Goal: Information Seeking & Learning: Learn about a topic

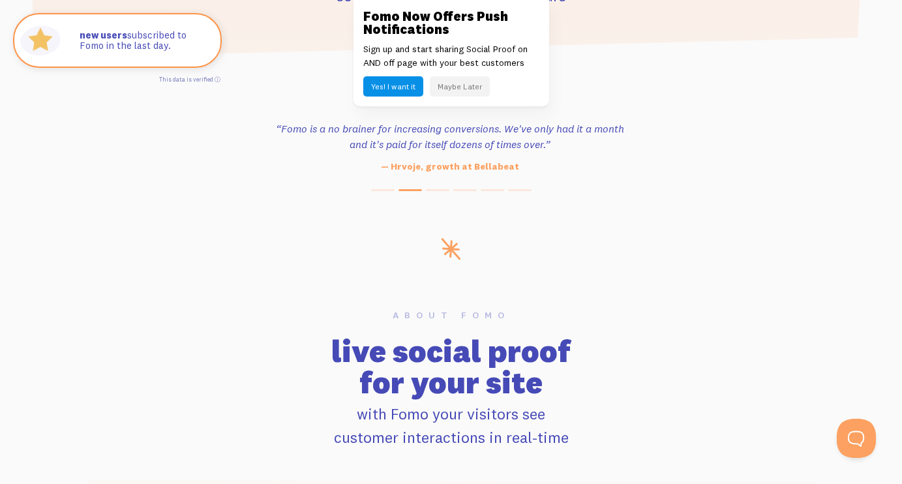
scroll to position [624, 0]
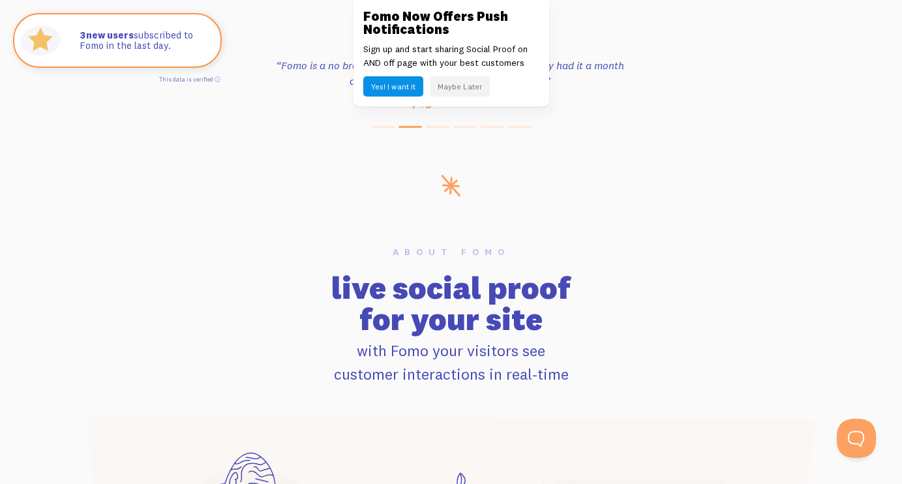
click at [456, 84] on button "Maybe Later" at bounding box center [460, 86] width 60 height 20
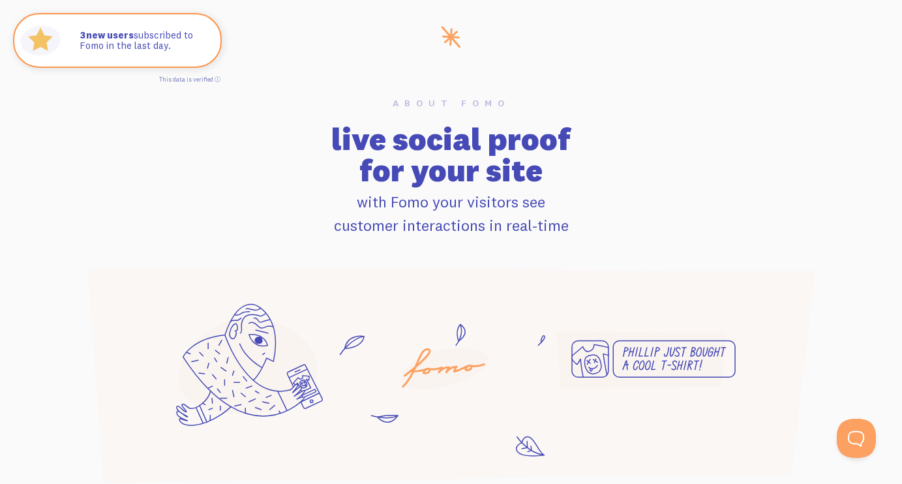
scroll to position [0, 0]
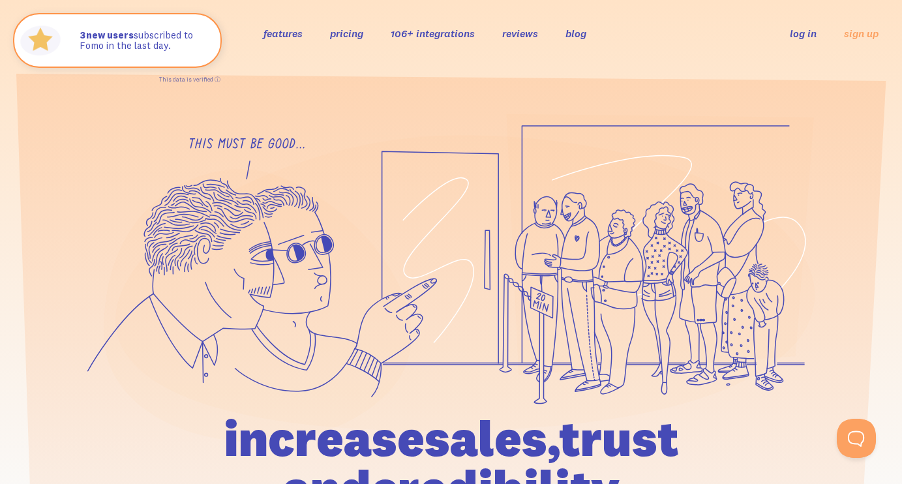
click at [364, 29] on ul "features pricing 106+ integrations reviews blog log in sign up" at bounding box center [431, 32] width 366 height 15
click at [351, 35] on link "pricing" at bounding box center [346, 33] width 33 height 13
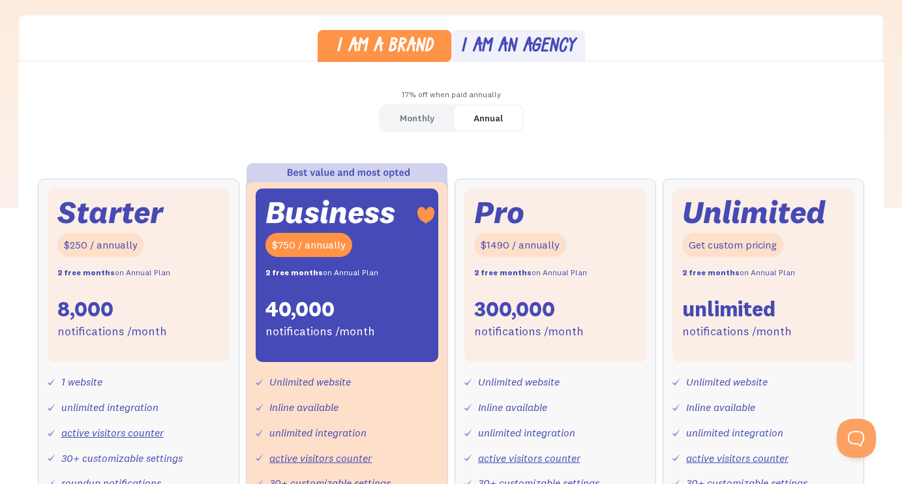
scroll to position [330, 0]
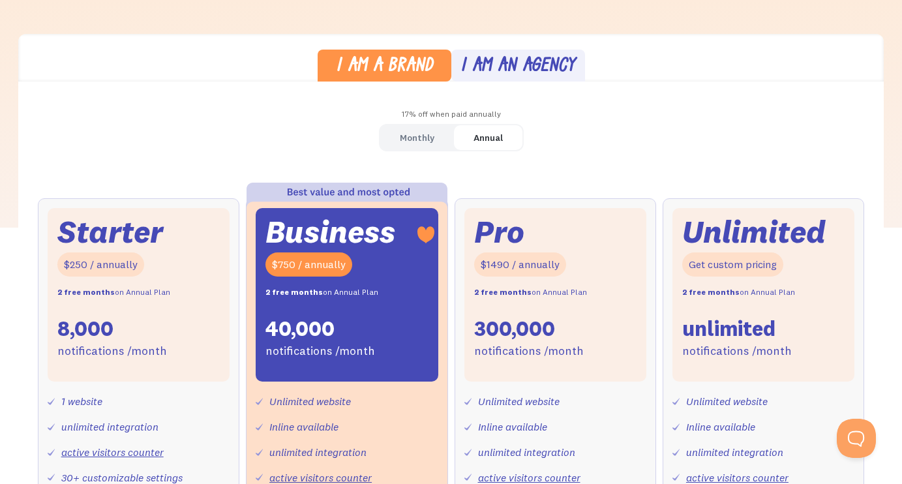
click at [416, 138] on div "Monthly" at bounding box center [417, 138] width 35 height 19
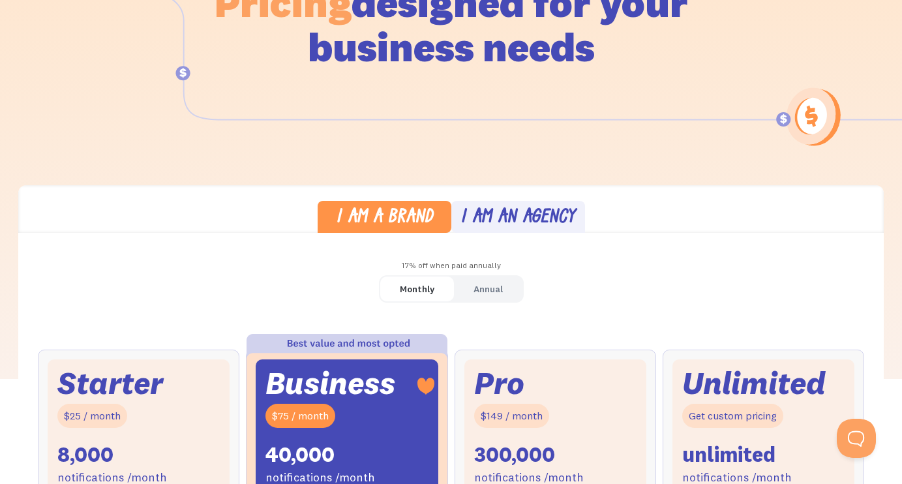
scroll to position [0, 0]
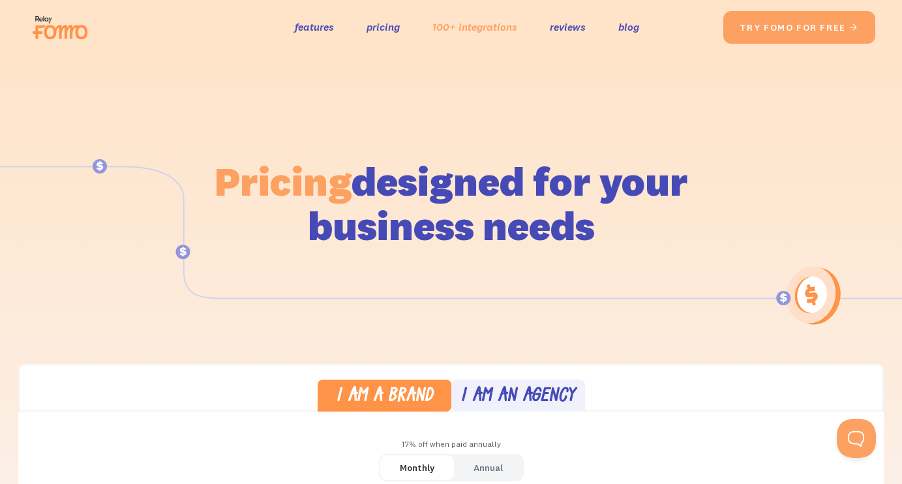
click at [515, 26] on link "100+ integrations" at bounding box center [475, 27] width 85 height 19
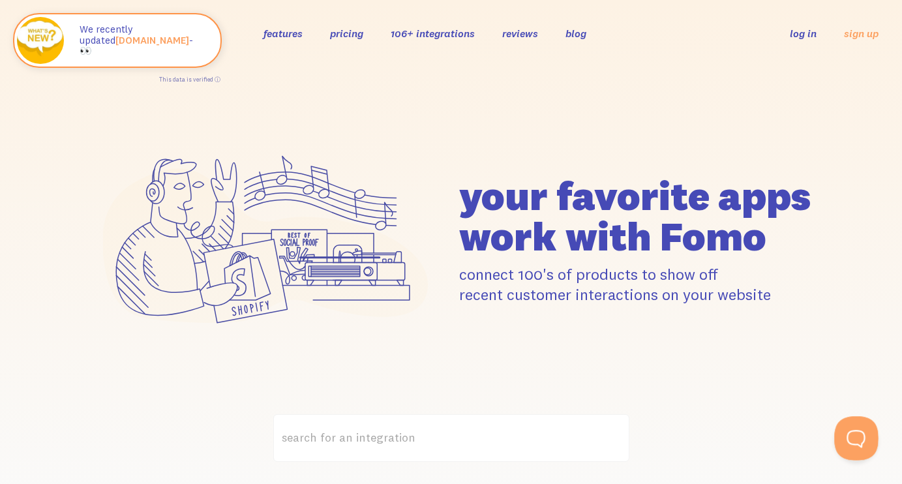
click at [855, 444] on button "Open Beacon popover" at bounding box center [854, 435] width 39 height 39
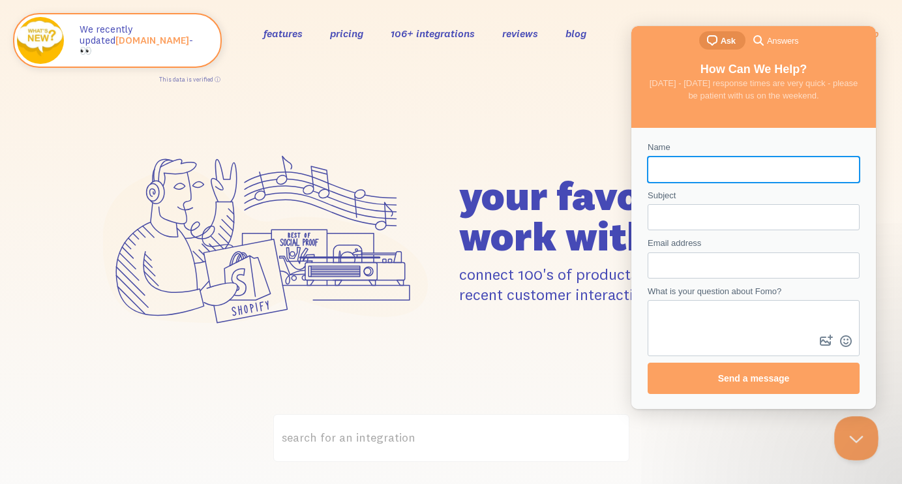
click at [854, 425] on button "Close Beacon popover" at bounding box center [854, 435] width 39 height 39
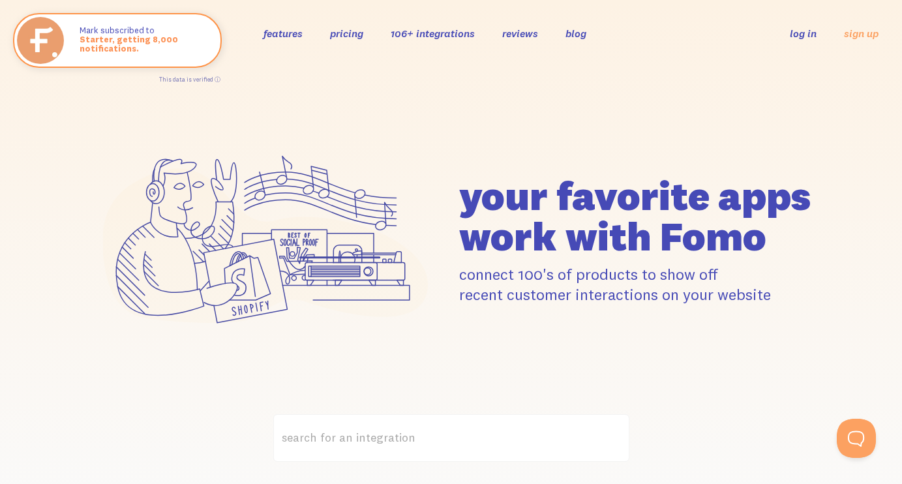
click at [360, 34] on link "pricing" at bounding box center [346, 33] width 33 height 13
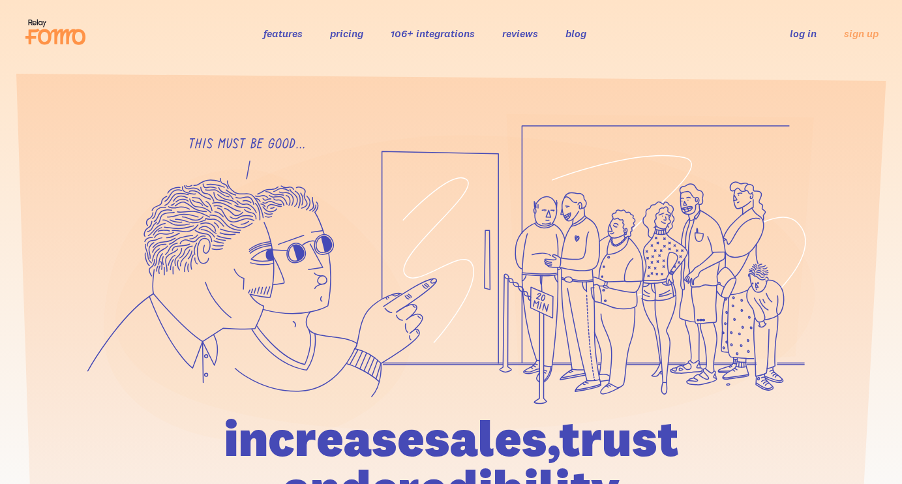
click at [418, 32] on link "106+ integrations" at bounding box center [433, 33] width 84 height 13
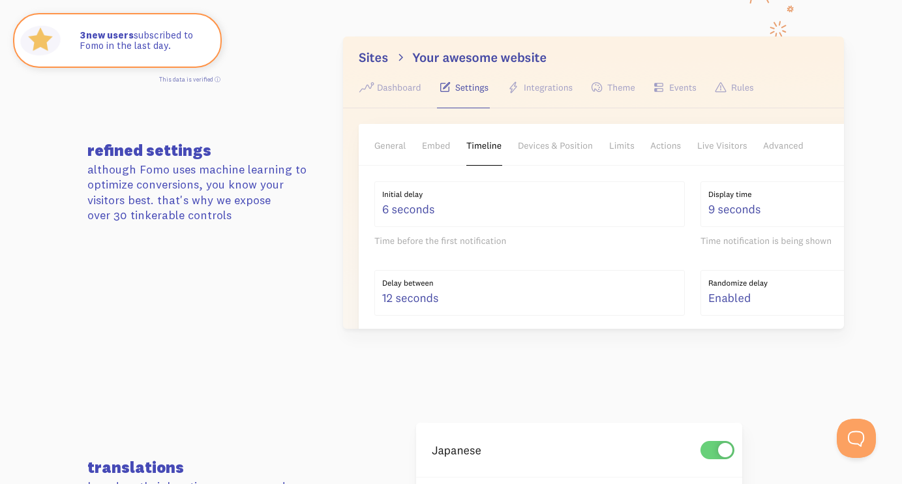
scroll to position [2048, 0]
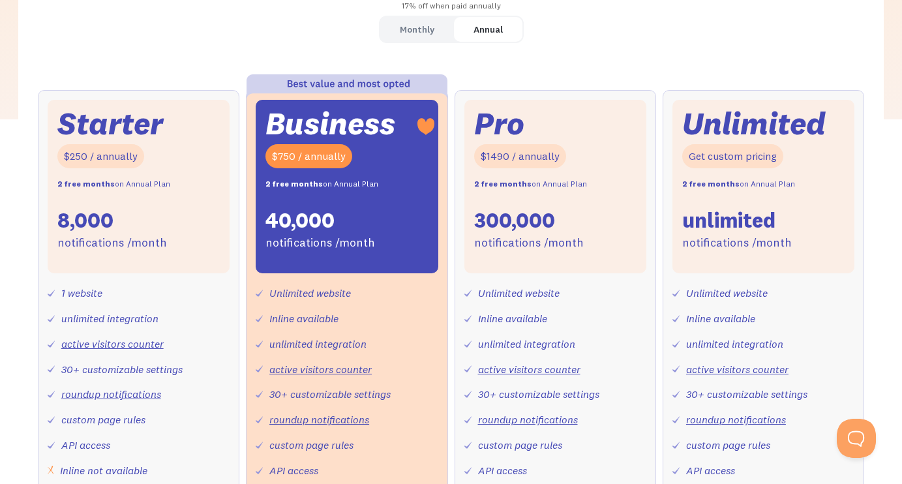
scroll to position [522, 0]
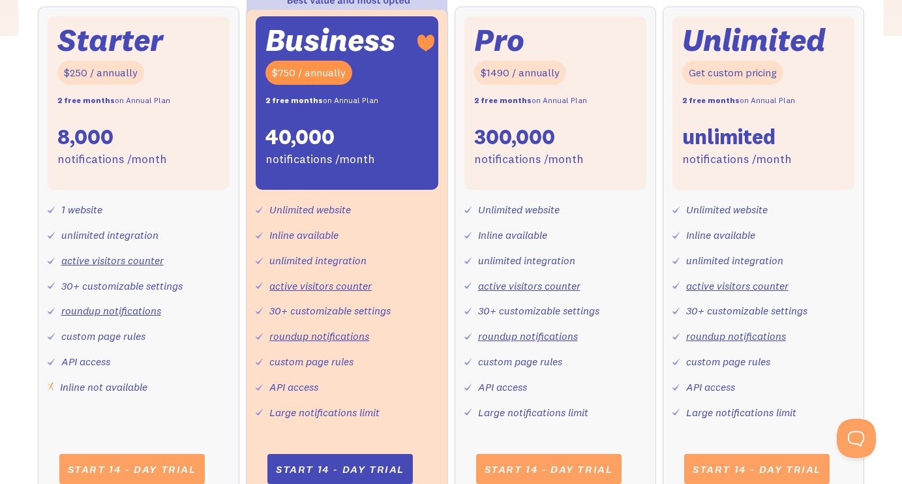
click at [132, 232] on div "unlimited integration" at bounding box center [109, 235] width 97 height 19
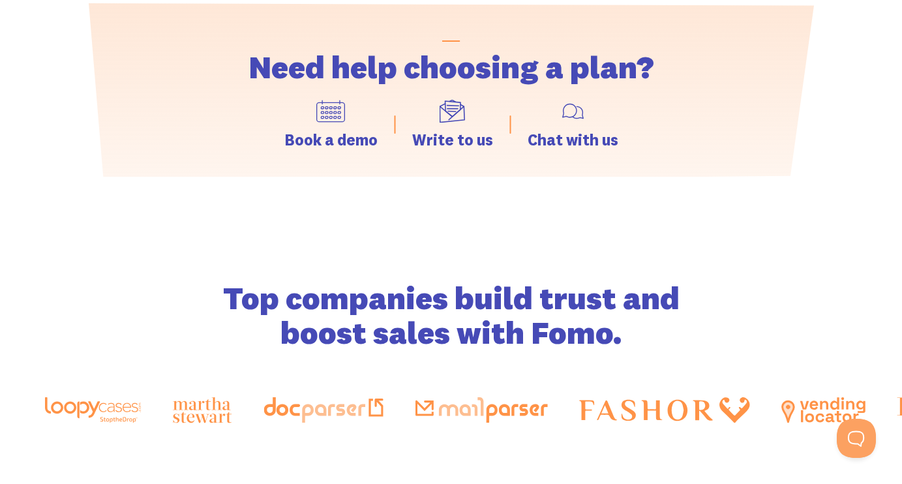
scroll to position [2030, 0]
